Goal: Use online tool/utility: Use online tool/utility

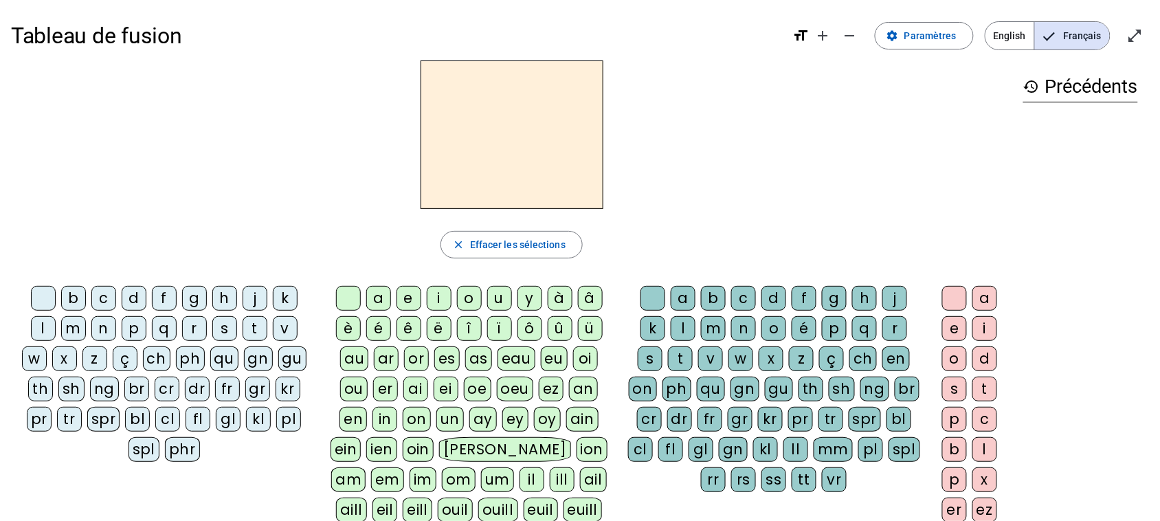
click at [65, 326] on div "m" at bounding box center [73, 328] width 25 height 25
drag, startPoint x: 374, startPoint y: 295, endPoint x: 378, endPoint y: 289, distance: 7.1
click at [378, 289] on div "a" at bounding box center [378, 298] width 25 height 25
click at [31, 328] on div "l" at bounding box center [43, 328] width 25 height 25
click at [544, 119] on h2 "la" at bounding box center [511, 134] width 183 height 148
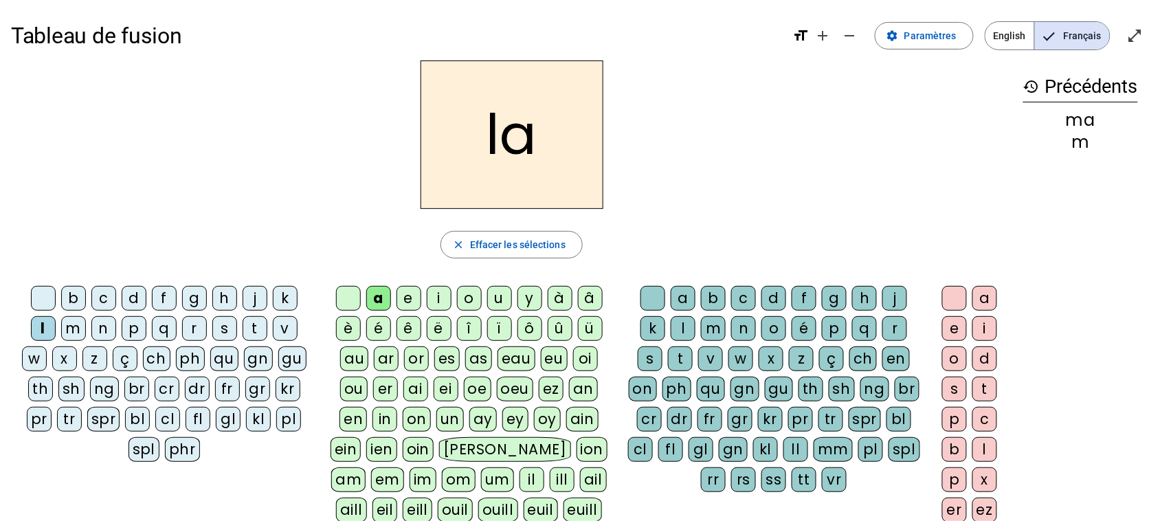
click at [400, 297] on div "e" at bounding box center [408, 298] width 25 height 25
click at [133, 300] on div "d" at bounding box center [134, 298] width 25 height 25
click at [500, 300] on div "u" at bounding box center [499, 298] width 25 height 25
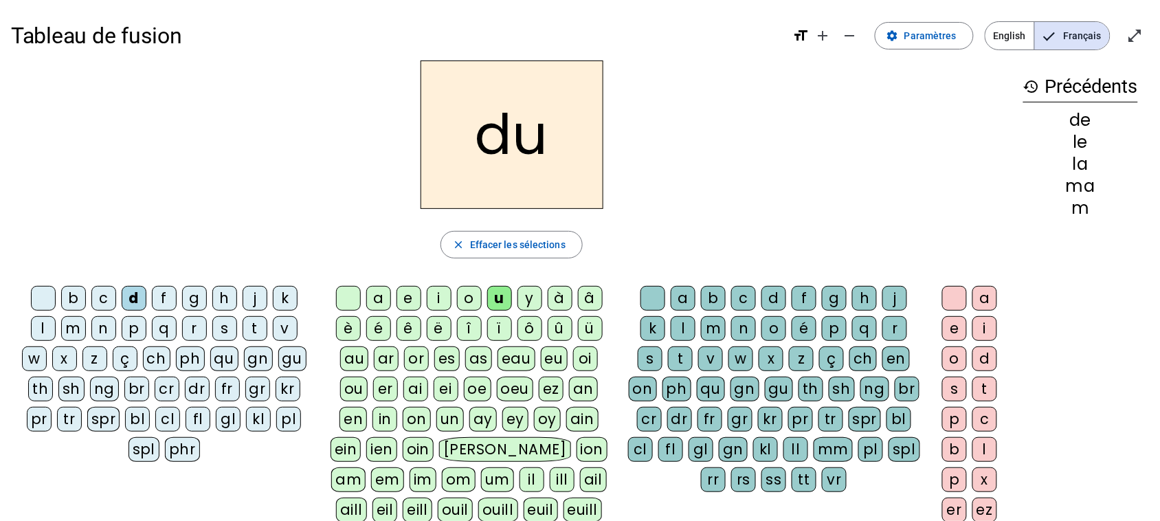
click at [253, 326] on div "t" at bounding box center [254, 328] width 25 height 25
click at [374, 299] on div "a" at bounding box center [378, 298] width 25 height 25
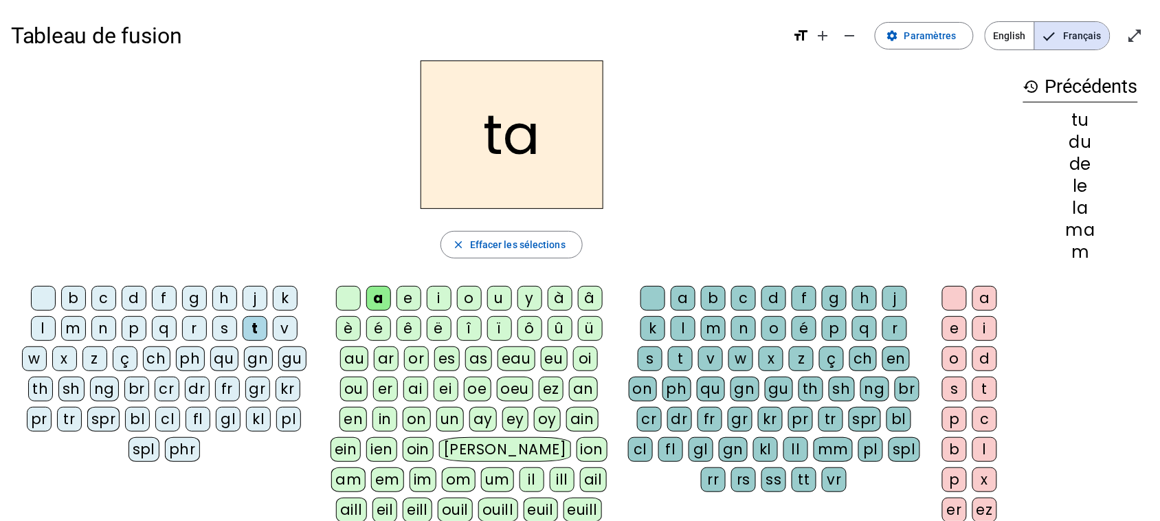
click at [403, 304] on div "e" at bounding box center [408, 298] width 25 height 25
click at [69, 328] on div "m" at bounding box center [73, 328] width 25 height 25
